Goal: Entertainment & Leisure: Browse casually

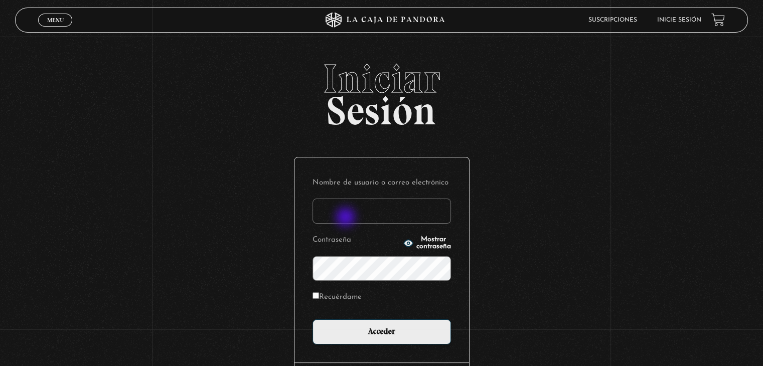
drag, startPoint x: 347, startPoint y: 218, endPoint x: 351, endPoint y: 215, distance: 5.4
click at [347, 218] on input "Nombre de usuario o correo electrónico" at bounding box center [382, 211] width 138 height 25
type input "lcampos85@gmail.com"
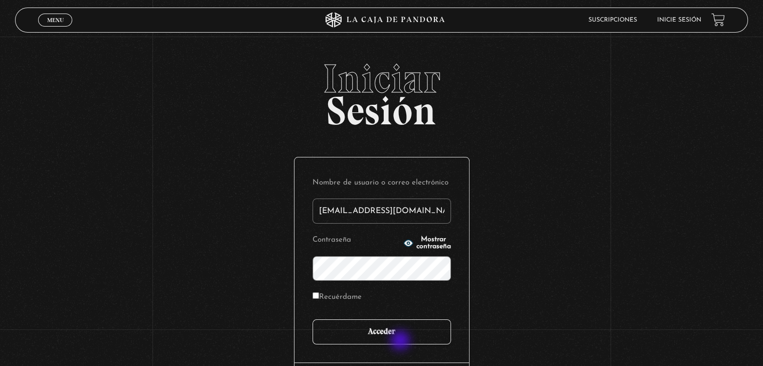
click at [401, 341] on input "Acceder" at bounding box center [382, 332] width 138 height 25
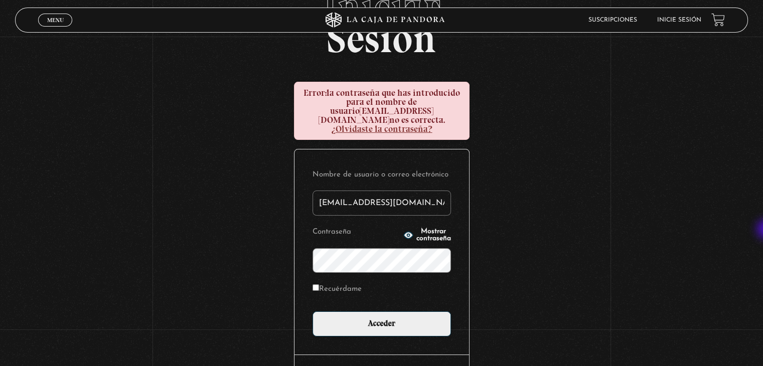
scroll to position [80, 0]
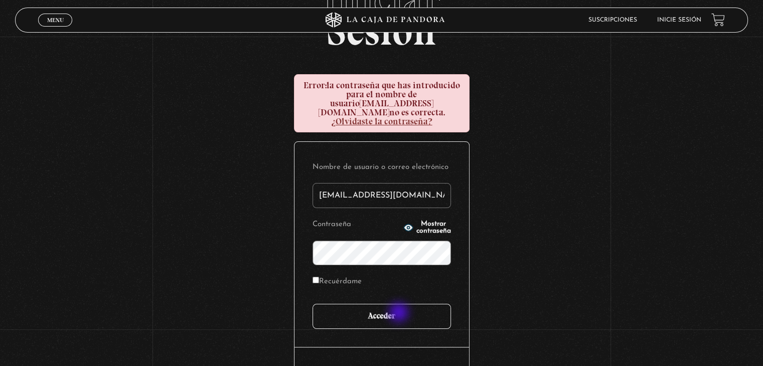
click at [400, 314] on input "Acceder" at bounding box center [382, 316] width 138 height 25
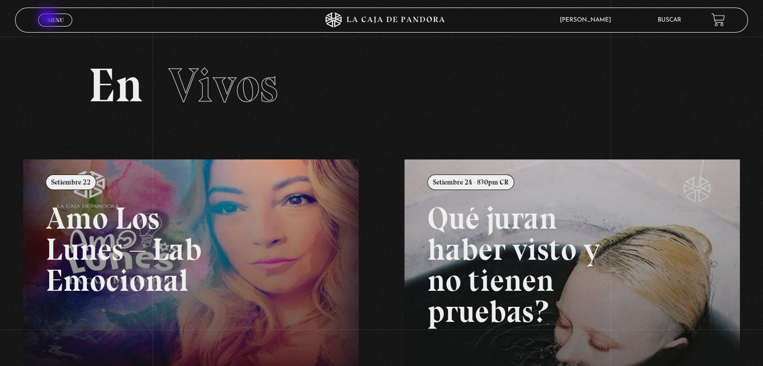
click at [50, 18] on span "Menu" at bounding box center [55, 20] width 17 height 6
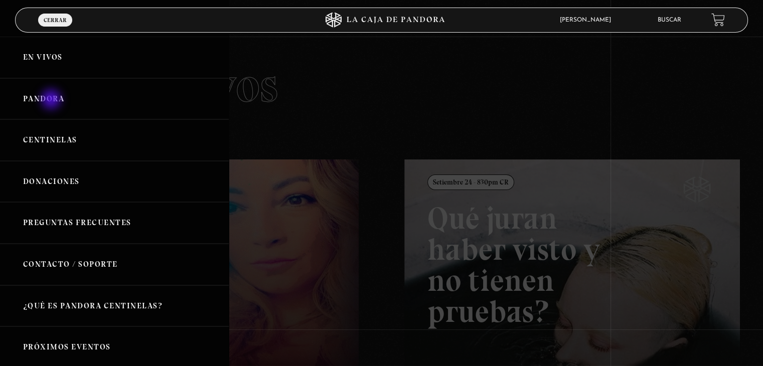
click at [52, 100] on link "Pandora" at bounding box center [114, 99] width 229 height 42
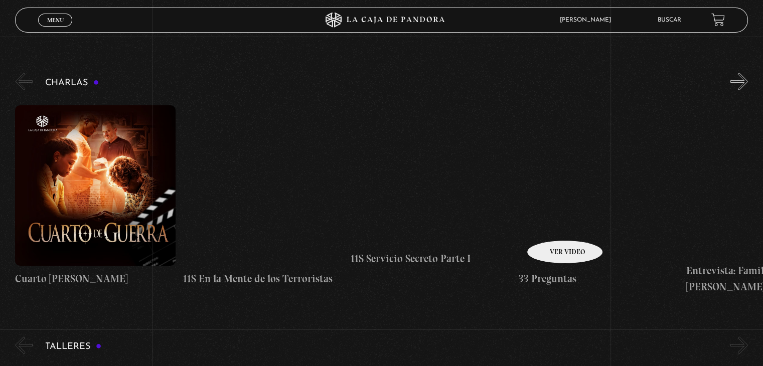
scroll to position [151, 0]
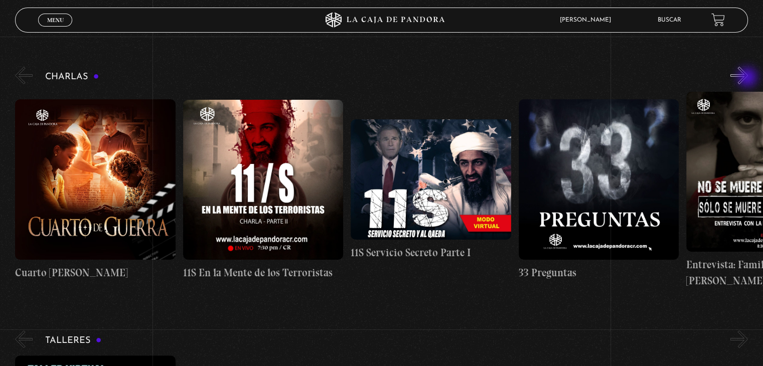
click at [748, 78] on button "»" at bounding box center [740, 76] width 18 height 18
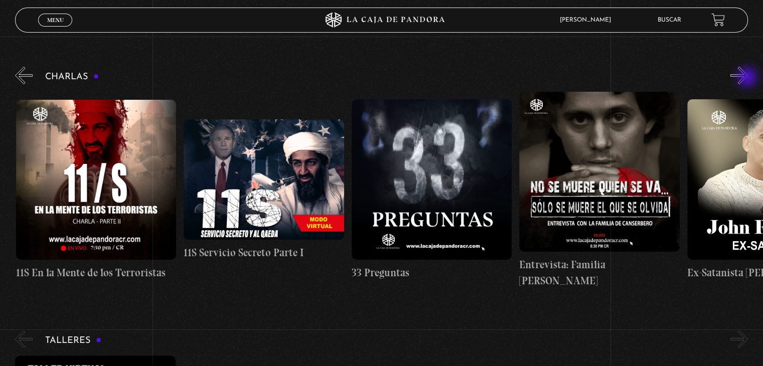
click at [748, 78] on button "»" at bounding box center [740, 76] width 18 height 18
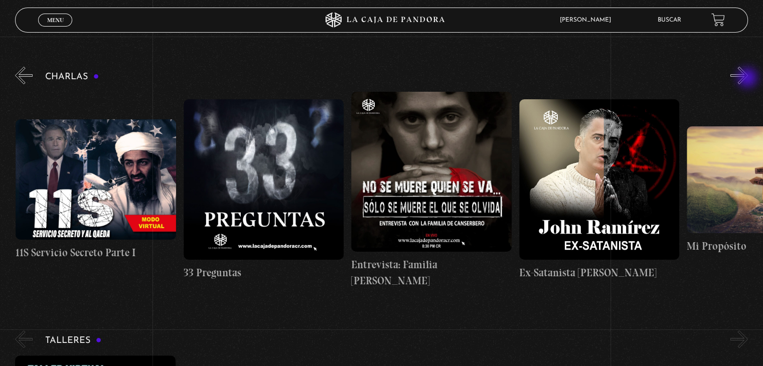
click at [748, 79] on button "»" at bounding box center [740, 76] width 18 height 18
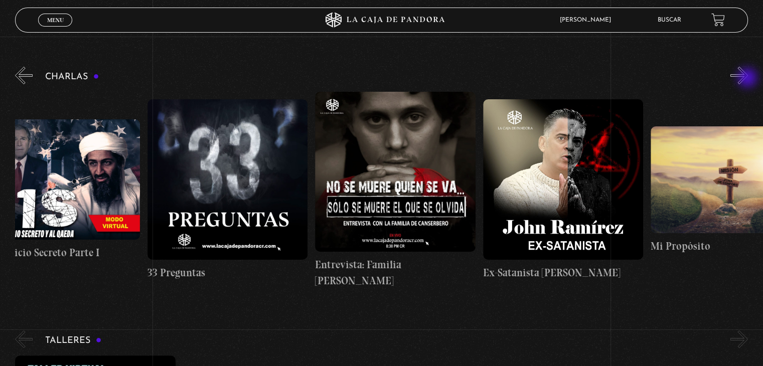
scroll to position [0, 419]
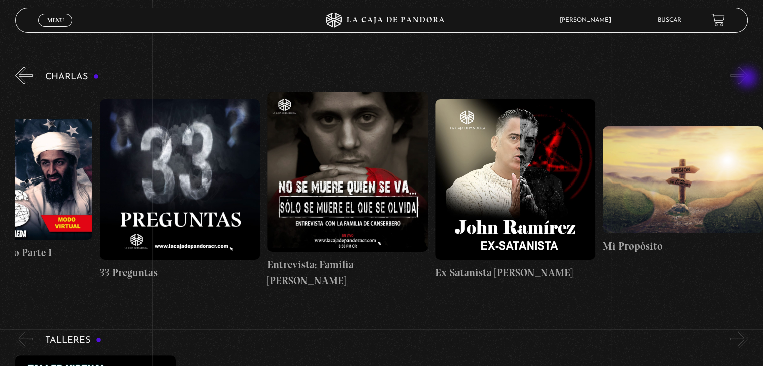
click at [748, 79] on button "»" at bounding box center [740, 76] width 18 height 18
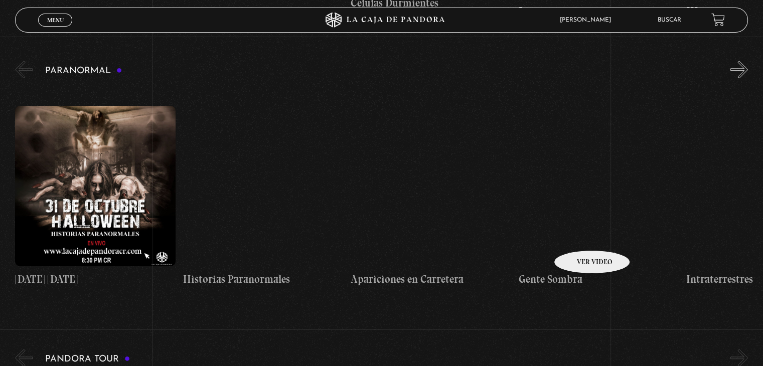
scroll to position [1004, 0]
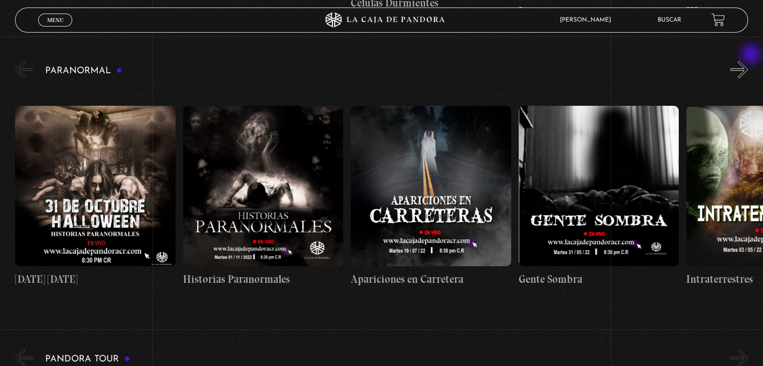
click at [748, 61] on button "»" at bounding box center [740, 70] width 18 height 18
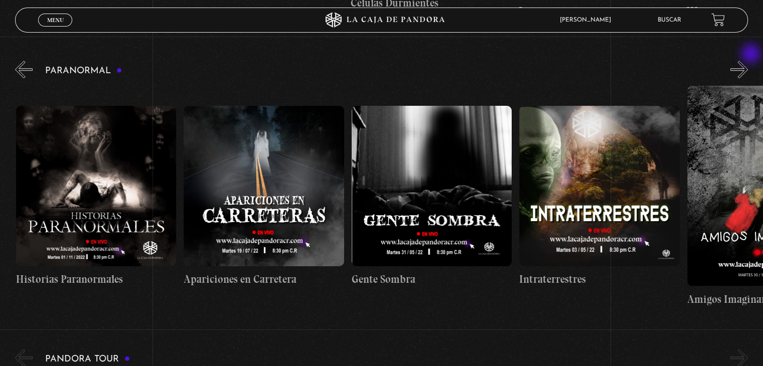
click at [748, 61] on button "»" at bounding box center [740, 70] width 18 height 18
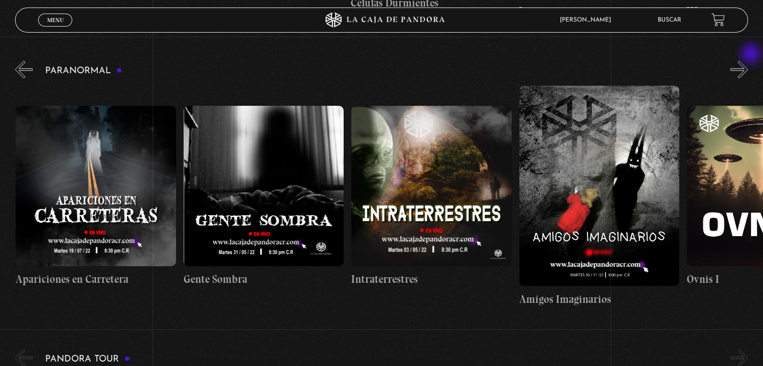
click at [748, 61] on button "»" at bounding box center [740, 70] width 18 height 18
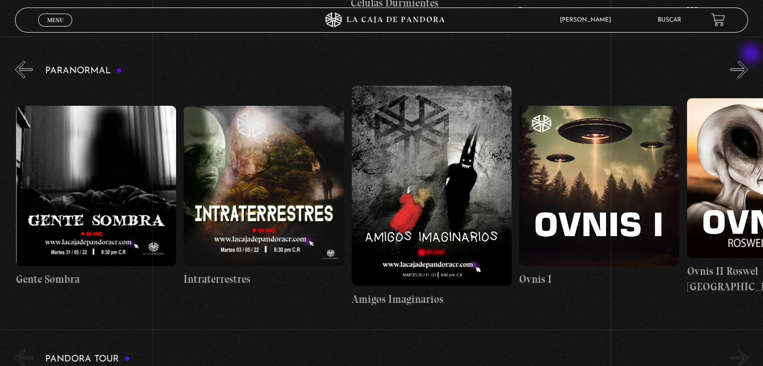
click at [748, 61] on button "»" at bounding box center [740, 70] width 18 height 18
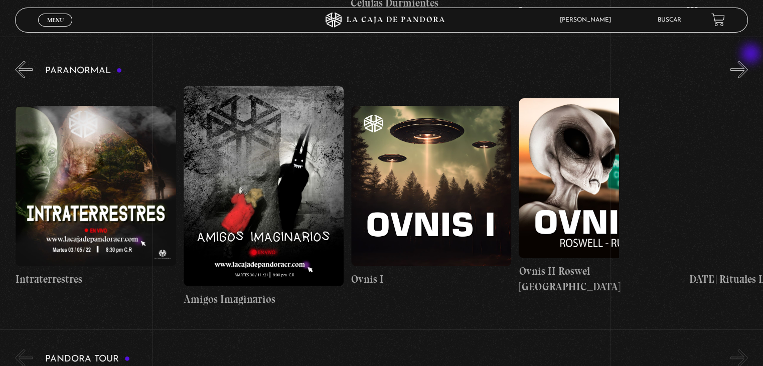
click at [748, 61] on button "»" at bounding box center [740, 70] width 18 height 18
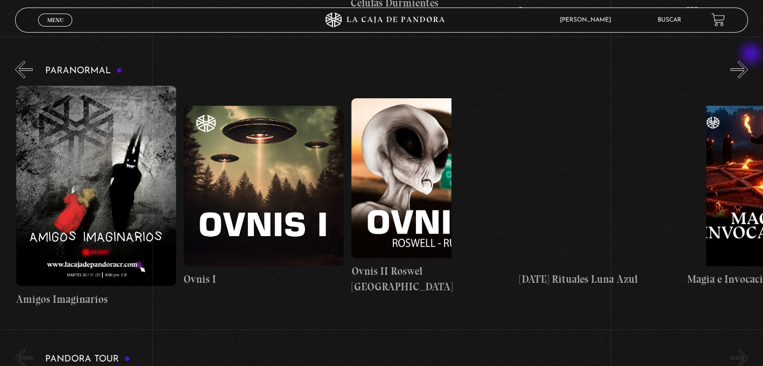
scroll to position [0, 839]
click at [748, 61] on button "»" at bounding box center [740, 70] width 18 height 18
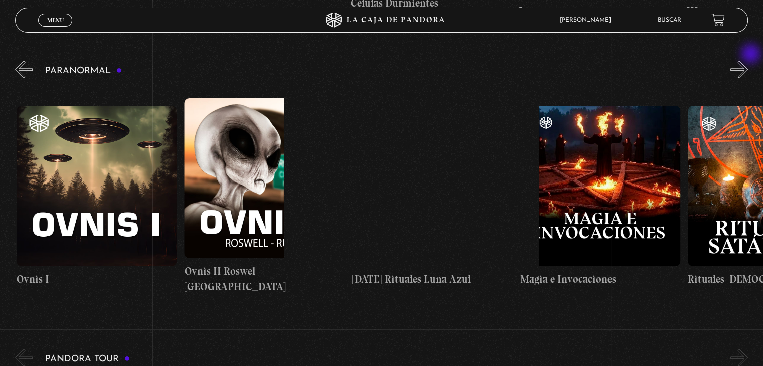
scroll to position [0, 1007]
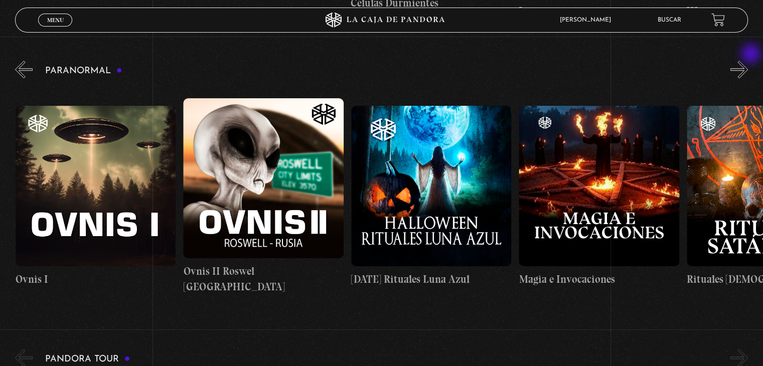
click at [748, 61] on button "»" at bounding box center [740, 70] width 18 height 18
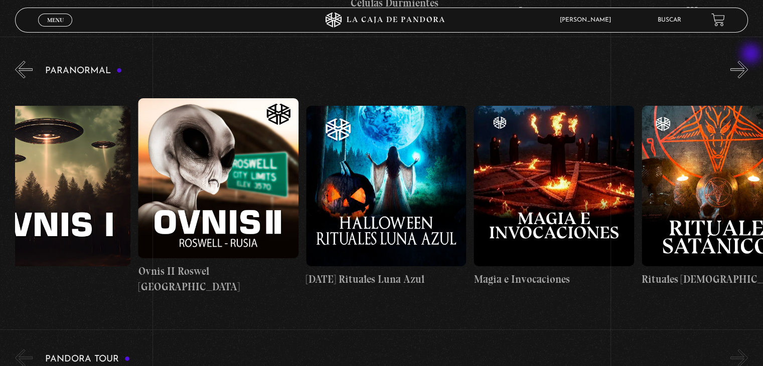
scroll to position [0, 1090]
